Goal: Communication & Community: Participate in discussion

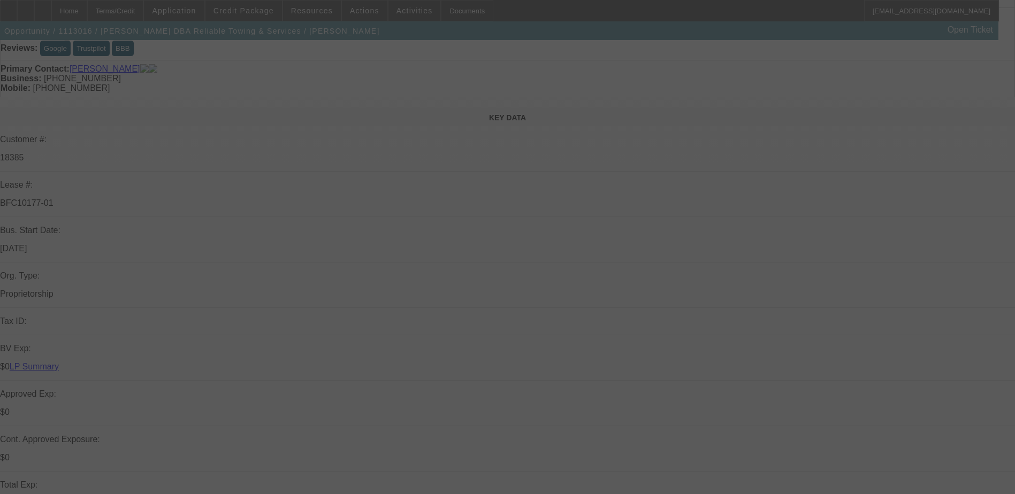
scroll to position [107, 0]
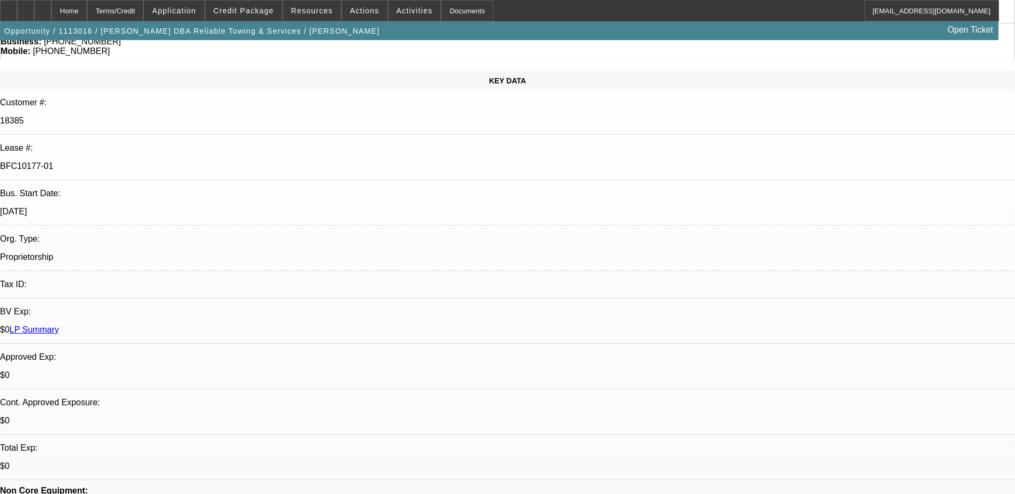
select select "0"
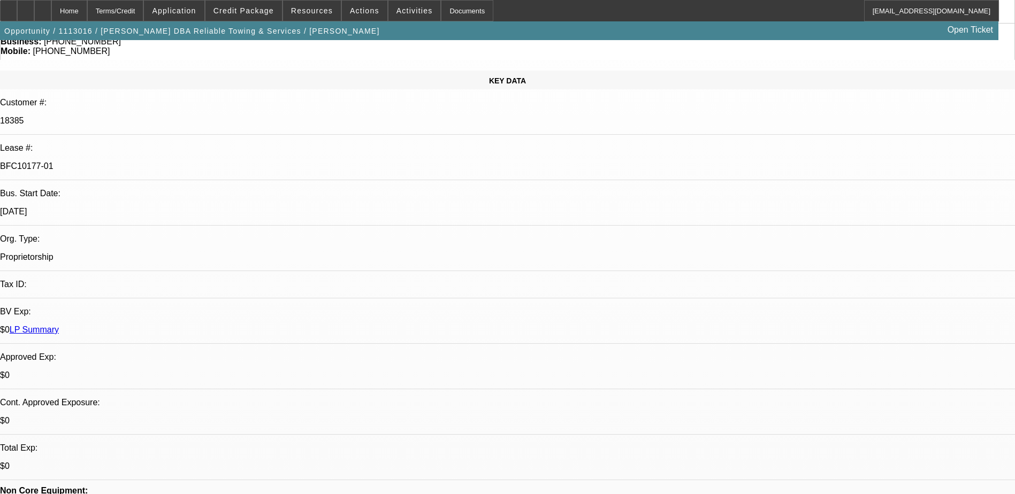
select select "0"
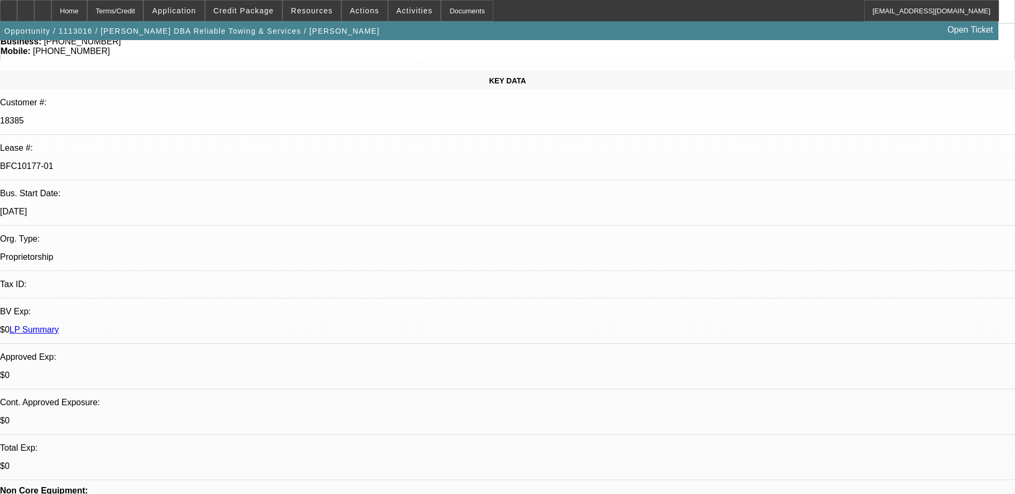
select select "0"
select select "1"
select select "6"
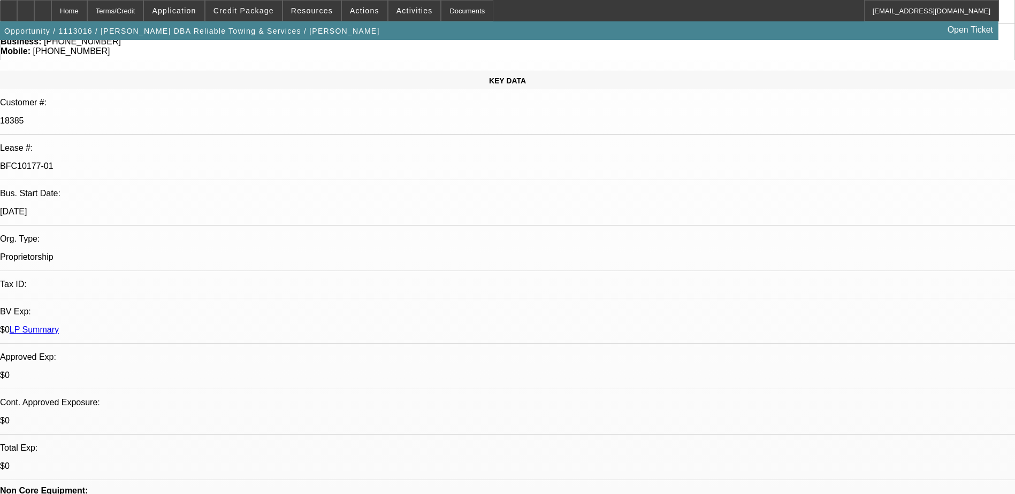
select select "1"
select select "6"
select select "1"
select select "3"
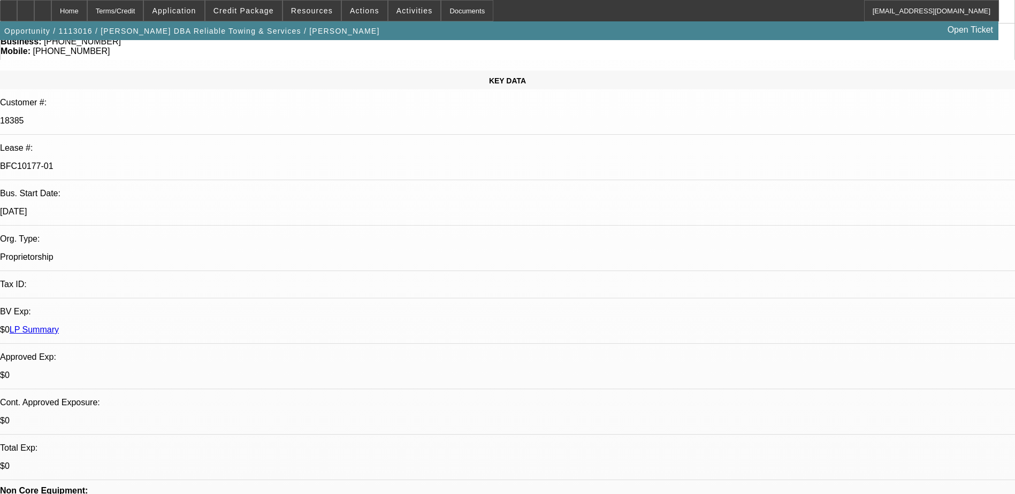
select select "6"
select select "1"
select select "3"
select select "6"
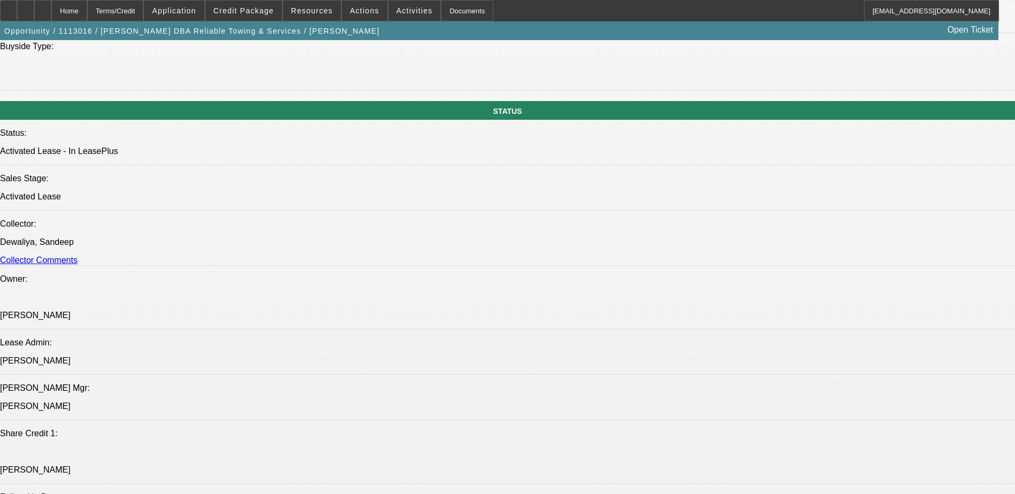
scroll to position [1124, 0]
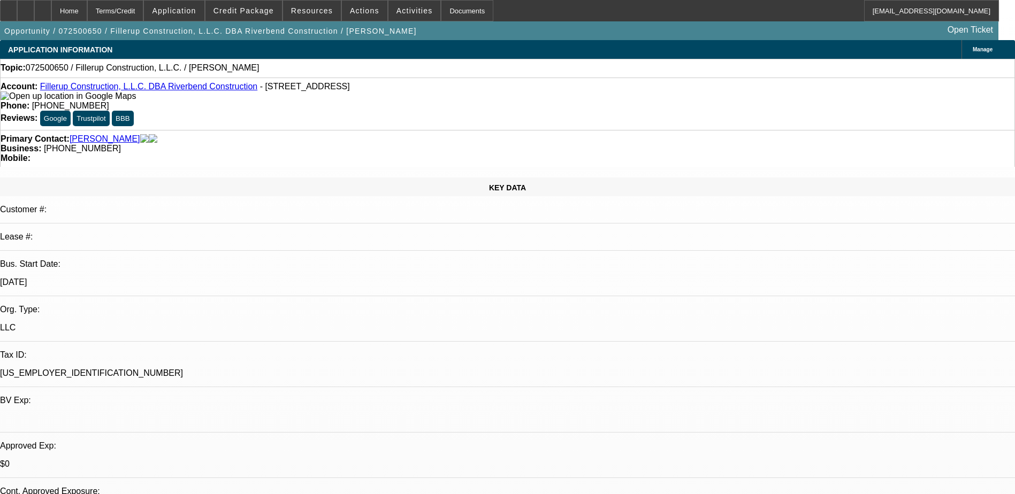
select select "0"
select select "2"
select select "0.1"
select select "1"
select select "2"
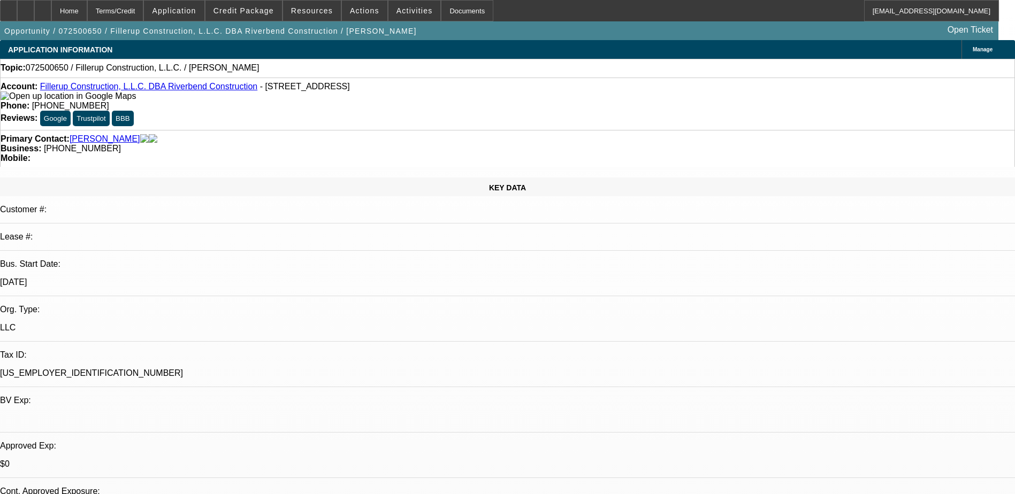
select select "4"
drag, startPoint x: 427, startPoint y: 129, endPoint x: 382, endPoint y: 129, distance: 45.5
click at [121, 144] on span "(801) 631-6043" at bounding box center [82, 148] width 77 height 9
drag, startPoint x: 382, startPoint y: 129, endPoint x: 391, endPoint y: 124, distance: 10.8
copy span "(801) 631-6043"
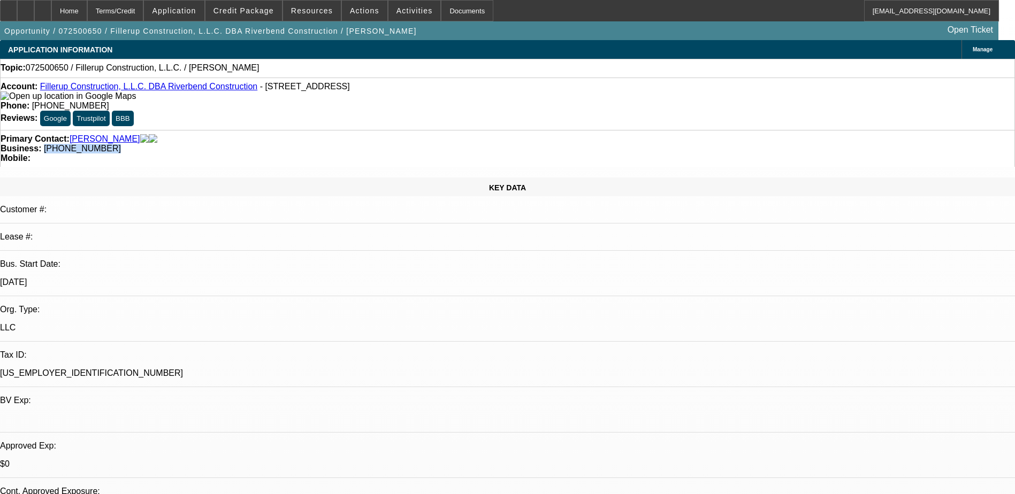
click at [121, 144] on span "(801) 631-6043" at bounding box center [82, 148] width 77 height 9
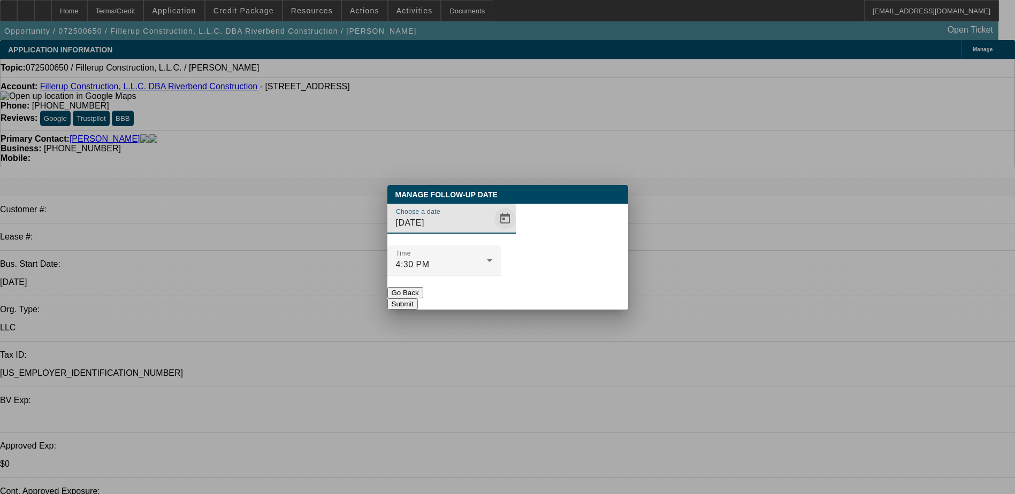
click at [492, 232] on span "Open calendar" at bounding box center [505, 219] width 26 height 26
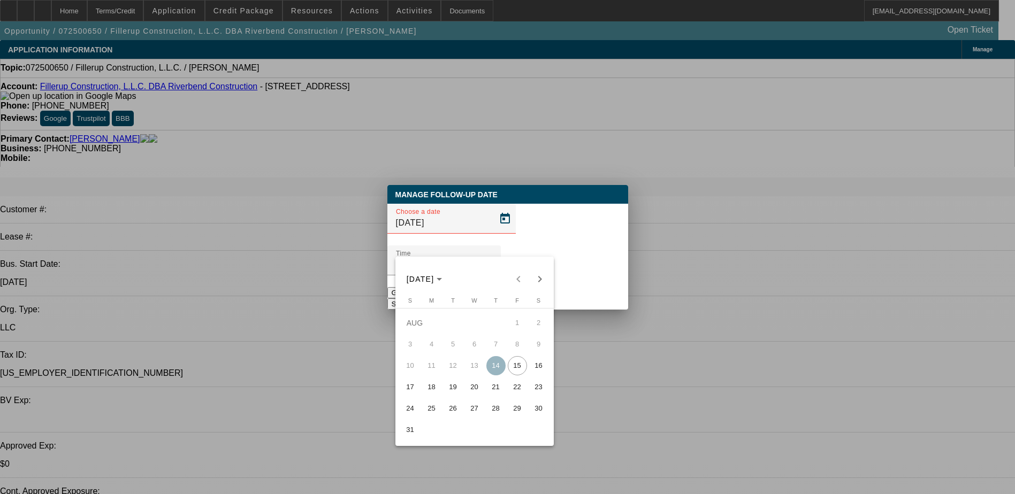
click at [514, 387] on span "22" at bounding box center [517, 387] width 19 height 19
type input "8/22/2025"
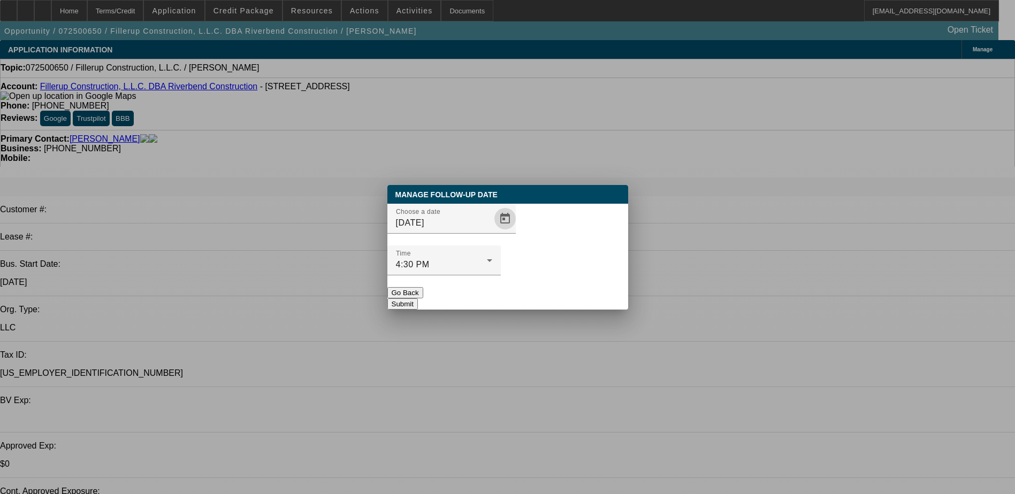
click at [418, 299] on button "Submit" at bounding box center [402, 304] width 30 height 11
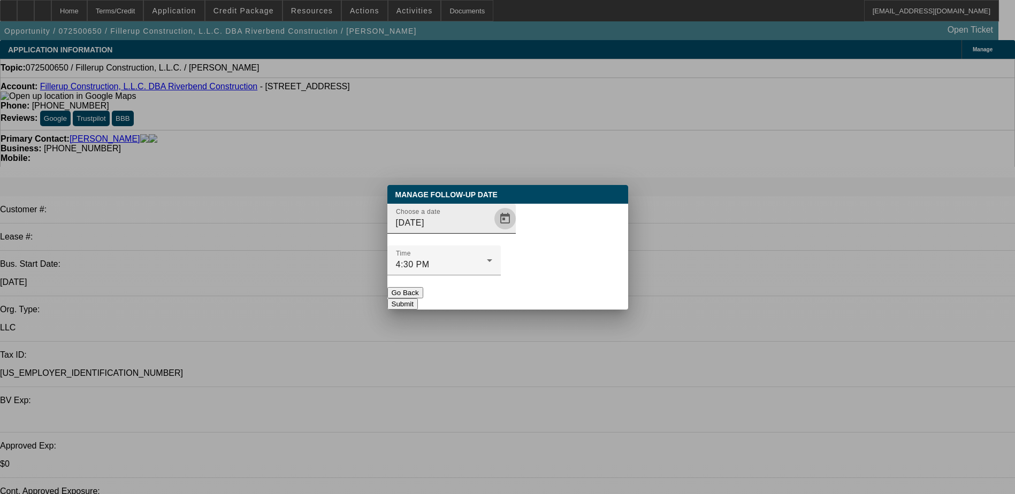
click at [492, 232] on span "Open calendar" at bounding box center [505, 219] width 26 height 26
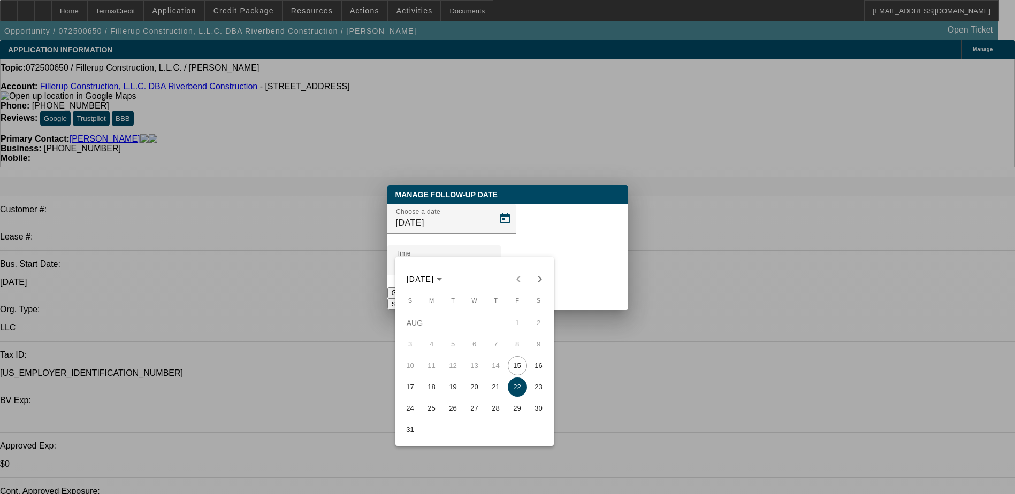
click at [493, 389] on span "21" at bounding box center [495, 387] width 19 height 19
type input "8/21/2025"
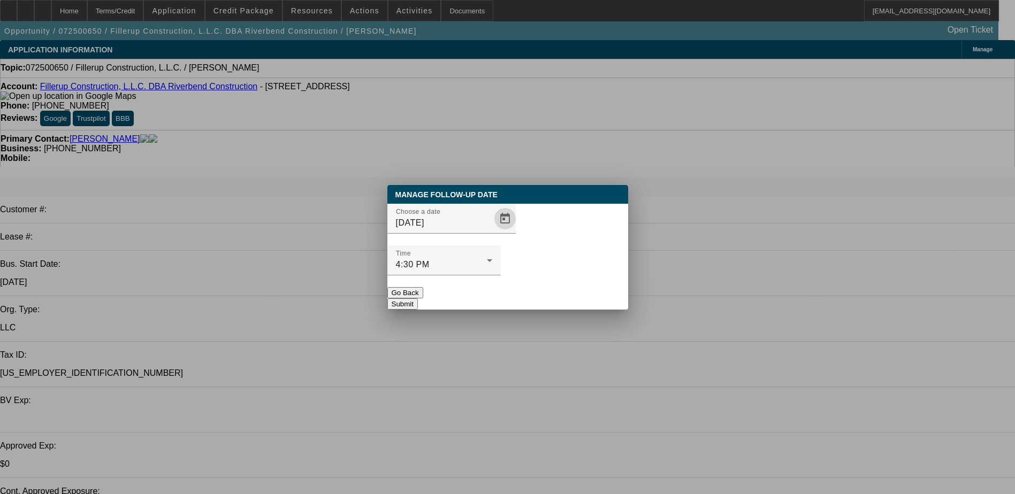
click at [418, 299] on button "Submit" at bounding box center [402, 304] width 30 height 11
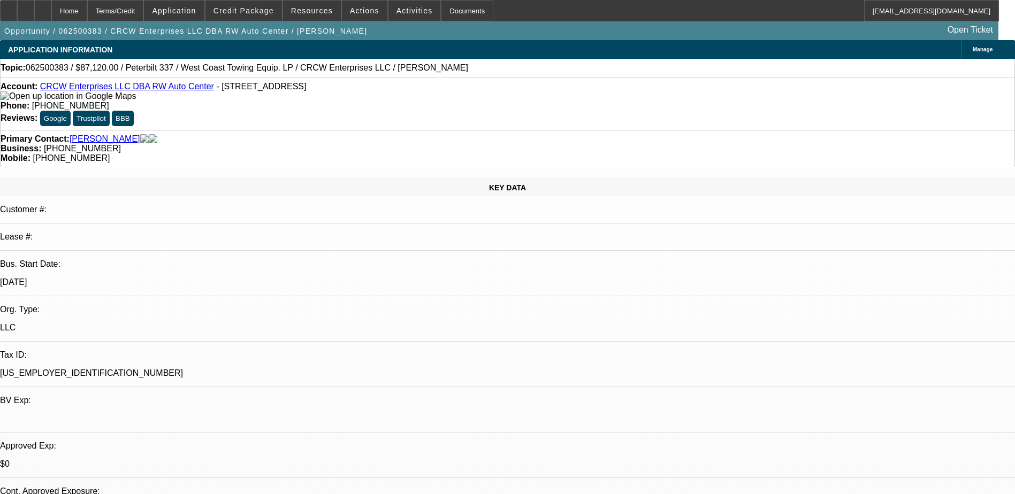
select select "0.2"
select select "2"
select select "0.1"
select select "0.2"
select select "2"
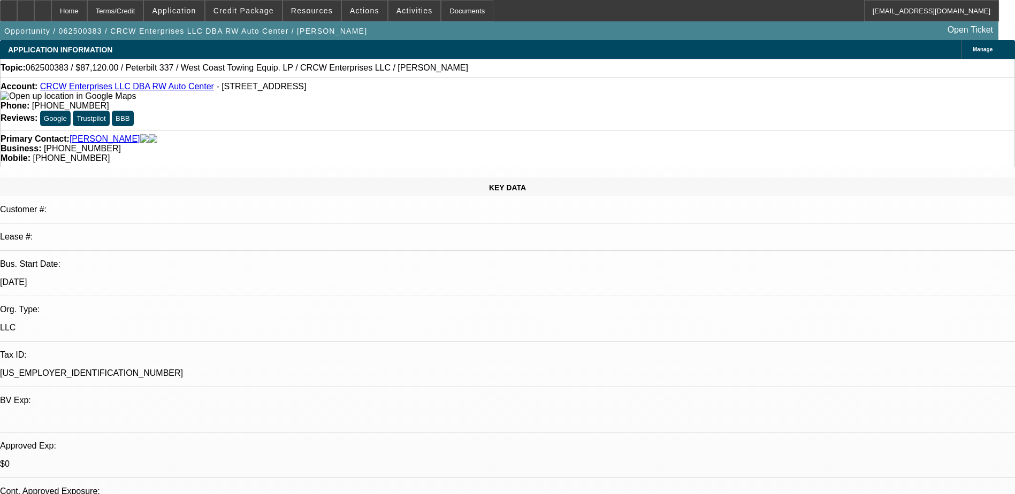
select select "0.1"
select select "0.2"
select select "2"
select select "0.1"
select select "0.2"
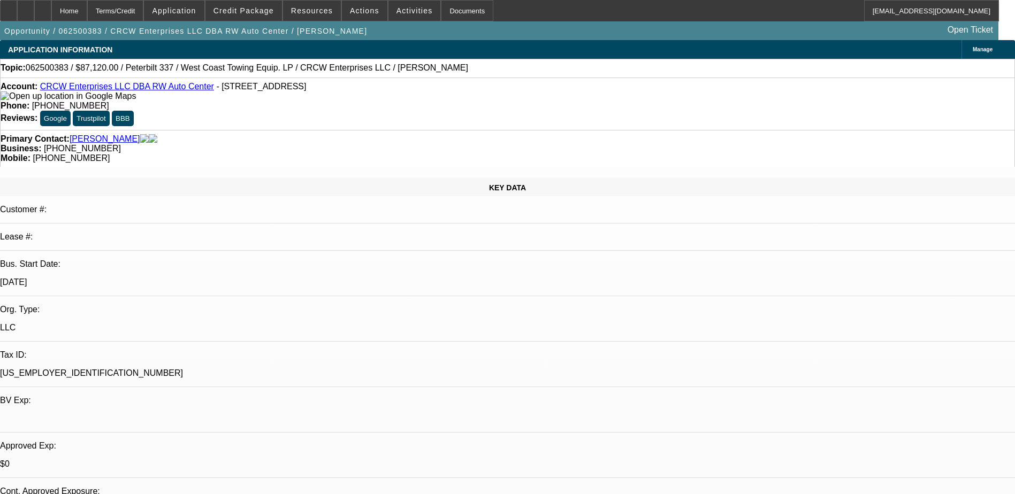
select select "2"
select select "0.1"
select select "1"
select select "2"
select select "4"
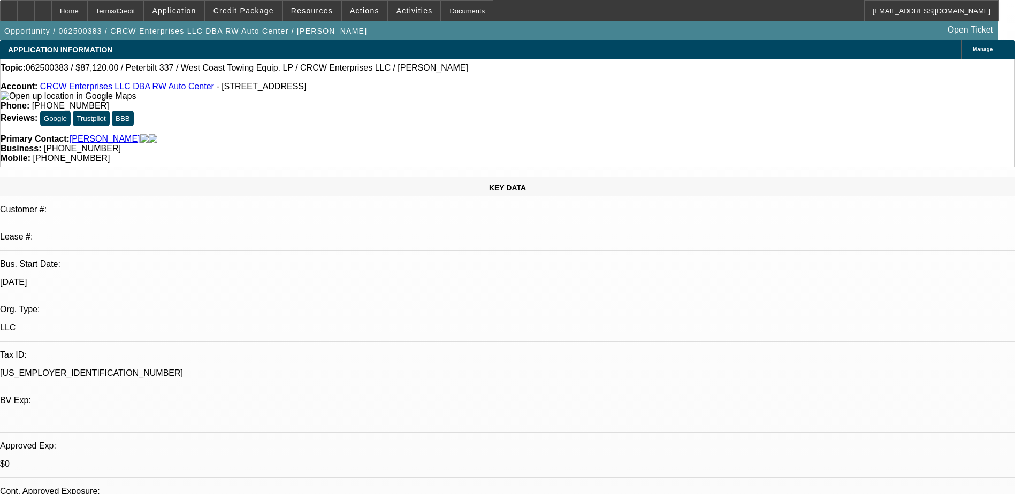
select select "1"
select select "2"
select select "4"
select select "1"
select select "2"
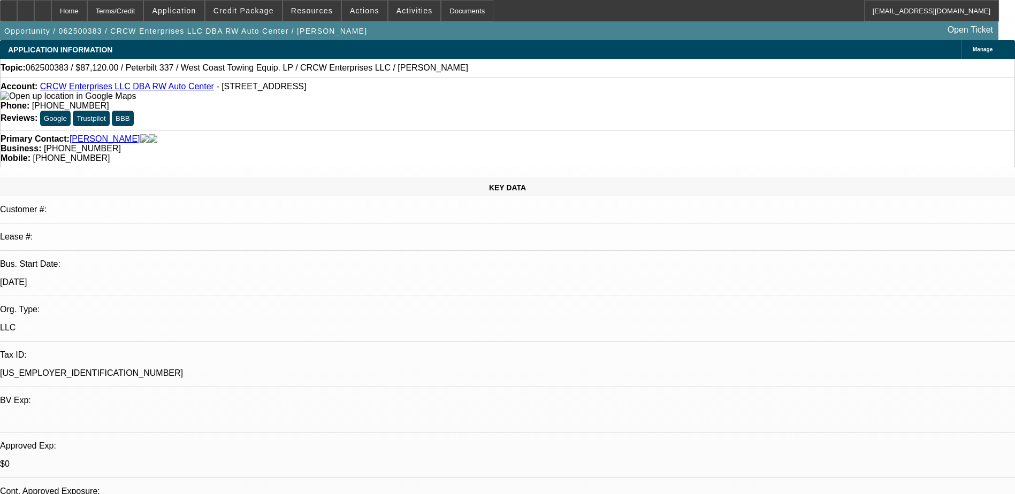
select select "4"
select select "1"
select select "2"
select select "4"
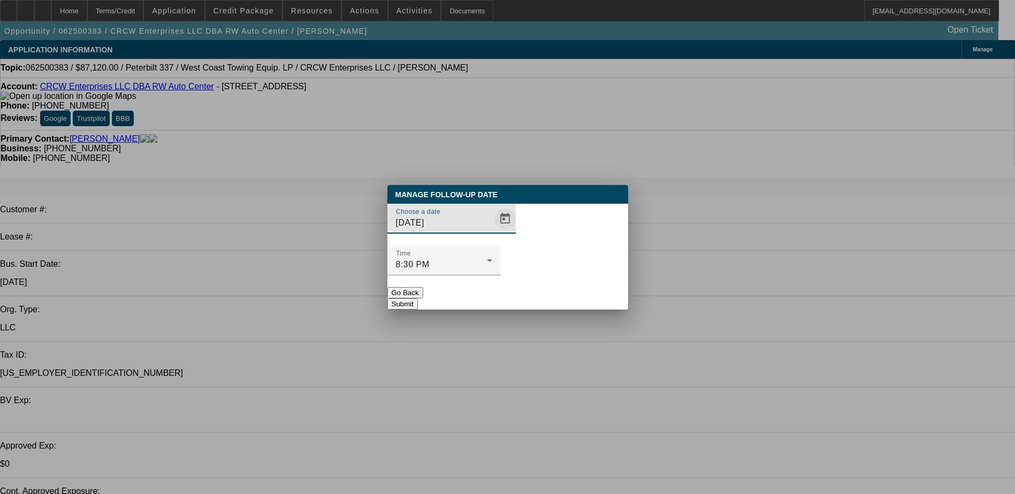
click at [492, 232] on span "Open calendar" at bounding box center [505, 219] width 26 height 26
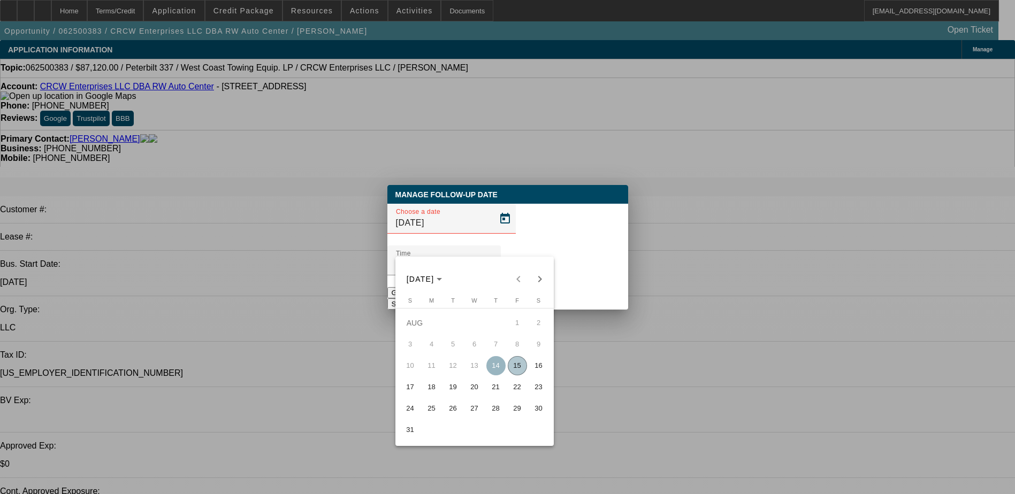
drag, startPoint x: 455, startPoint y: 391, endPoint x: 462, endPoint y: 353, distance: 38.1
click at [455, 391] on span "19" at bounding box center [453, 387] width 19 height 19
type input "8/19/2025"
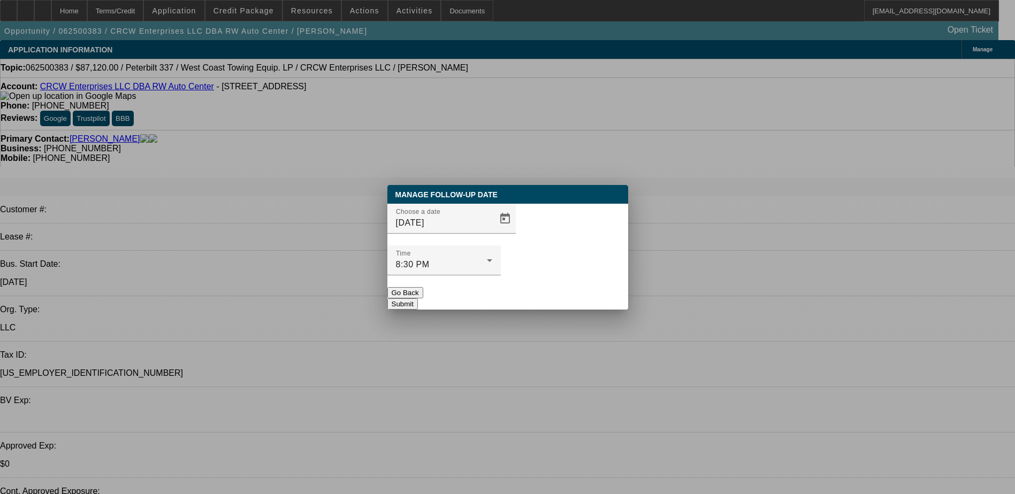
click at [418, 299] on button "Submit" at bounding box center [402, 304] width 30 height 11
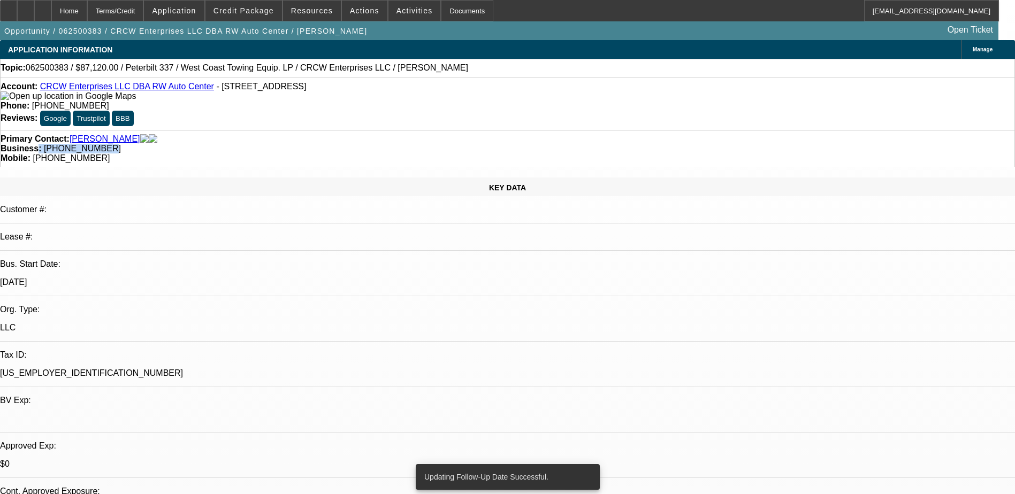
drag, startPoint x: 427, startPoint y: 122, endPoint x: 378, endPoint y: 120, distance: 48.7
click at [378, 144] on div "Business: (707) 468-0091" at bounding box center [508, 149] width 1014 height 10
drag, startPoint x: 378, startPoint y: 120, endPoint x: 406, endPoint y: 122, distance: 27.3
click at [121, 144] on span "(707) 468-0091" at bounding box center [82, 148] width 77 height 9
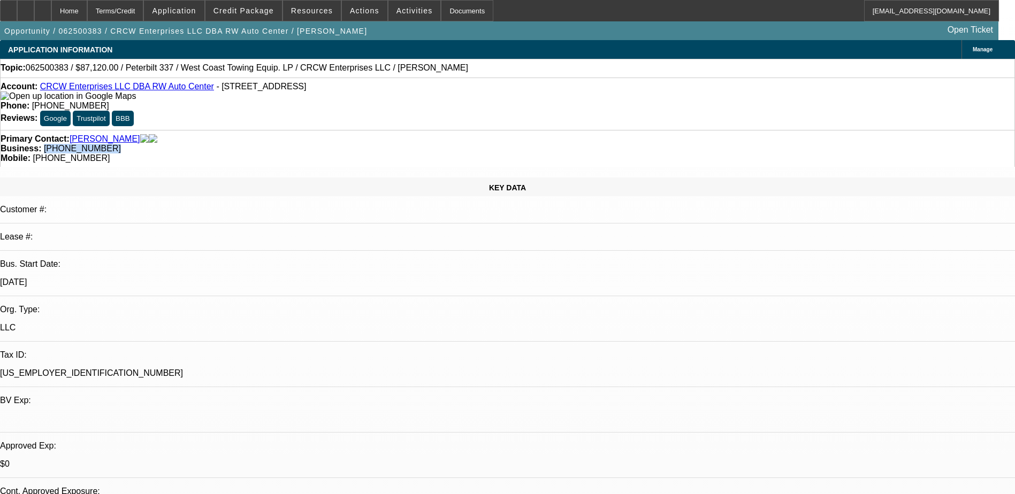
drag, startPoint x: 427, startPoint y: 116, endPoint x: 383, endPoint y: 119, distance: 45.1
click at [121, 144] on span "(707) 468-0091" at bounding box center [82, 148] width 77 height 9
drag, startPoint x: 383, startPoint y: 119, endPoint x: 395, endPoint y: 119, distance: 12.8
copy span "(707) 468-0091"
click at [342, 130] on div "Primary Contact: Warren, Courtney Business: (707) 468-0091 Mobile: (707) 621-06…" at bounding box center [507, 148] width 1015 height 37
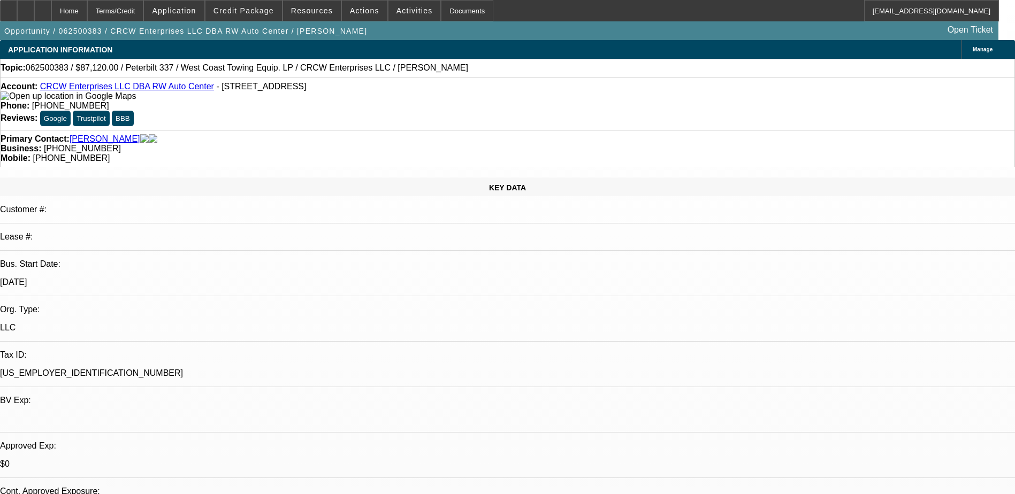
radio input "true"
type textarea "lvm casey"
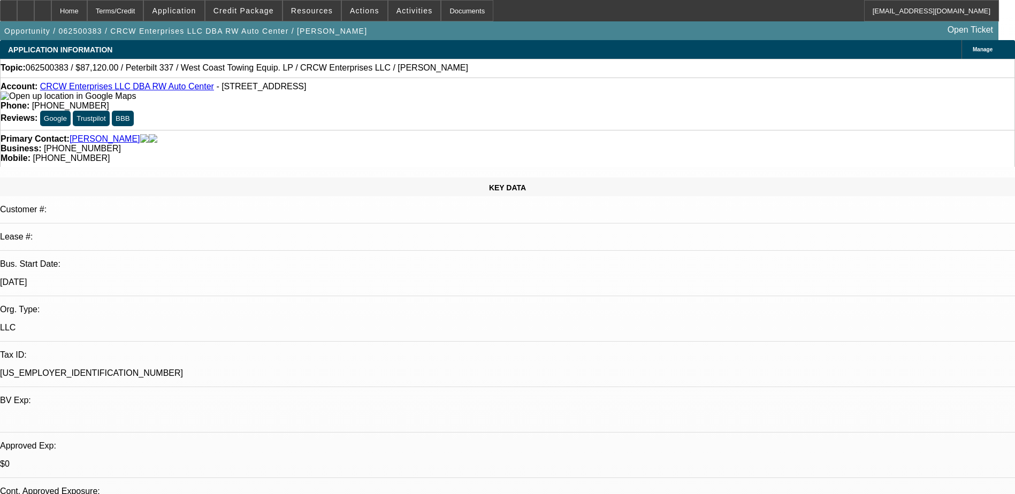
radio input "true"
